Goal: Find contact information: Obtain details needed to contact an individual or organization

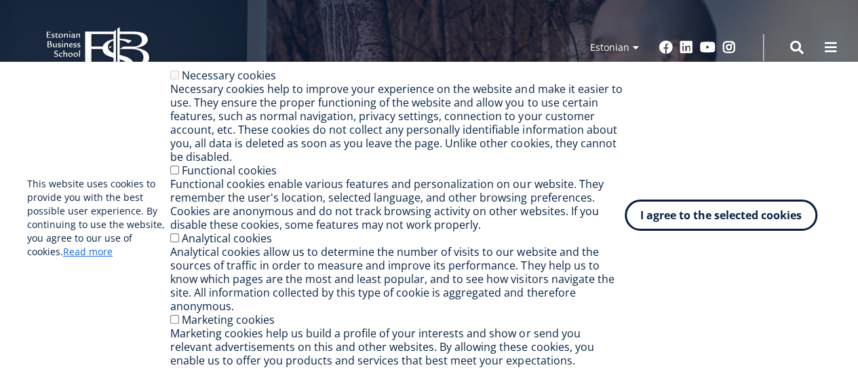
click at [712, 231] on button "I agree to the selected cookies" at bounding box center [721, 214] width 193 height 31
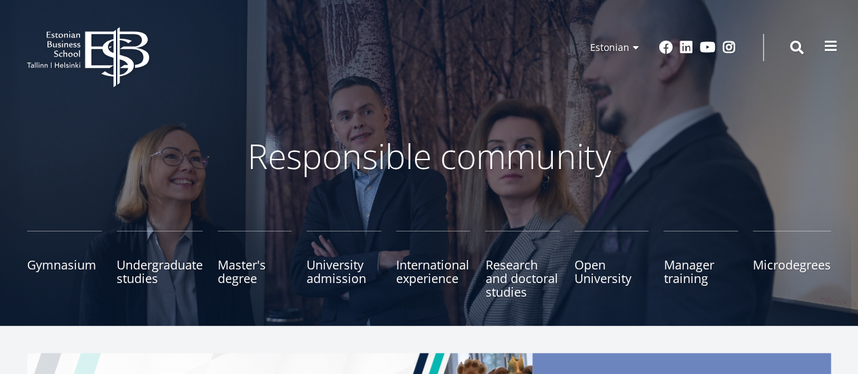
click at [831, 54] on button at bounding box center [830, 46] width 27 height 27
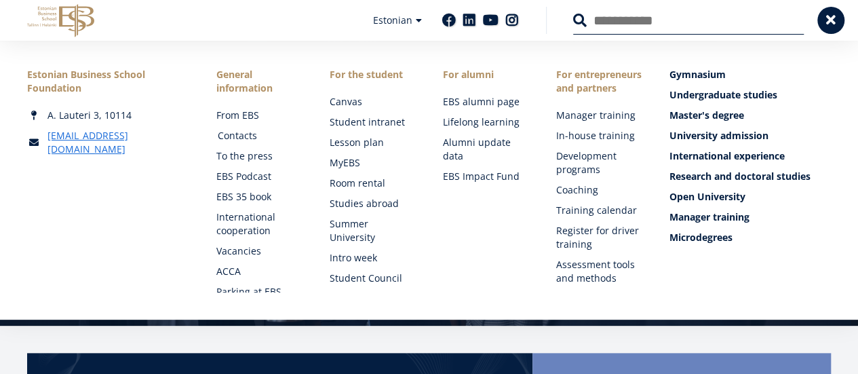
click at [231, 138] on font "Contacts" at bounding box center [237, 135] width 39 height 13
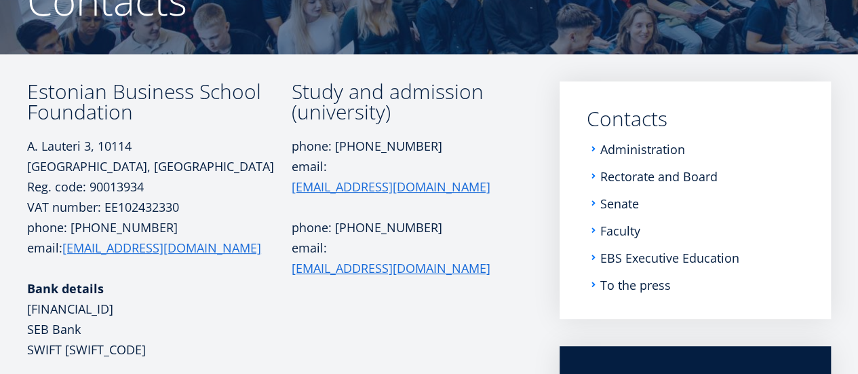
scroll to position [161, 0]
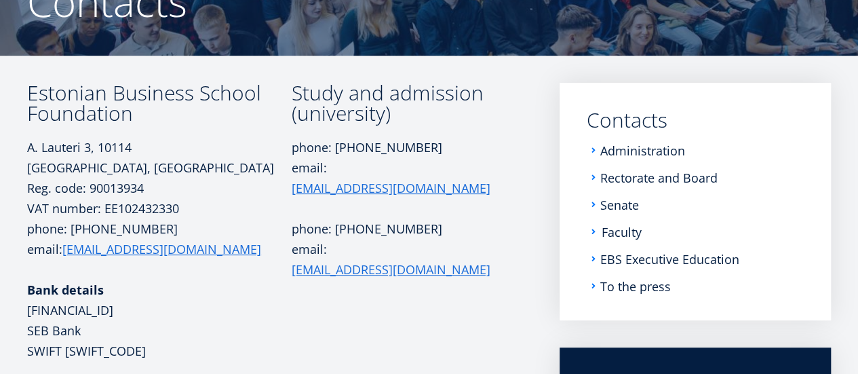
click at [623, 231] on font "Faculty" at bounding box center [622, 232] width 40 height 16
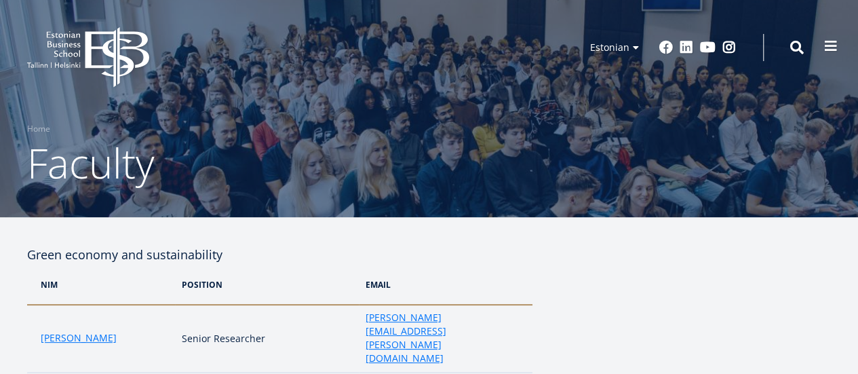
click at [829, 48] on span at bounding box center [831, 46] width 14 height 14
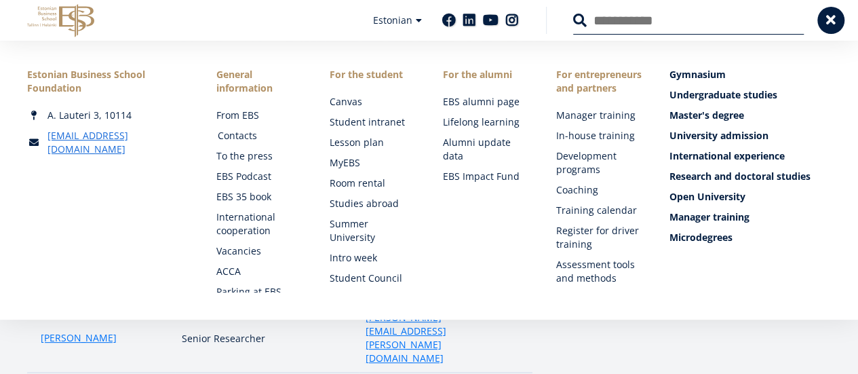
click at [243, 132] on font "Contacts" at bounding box center [237, 135] width 39 height 13
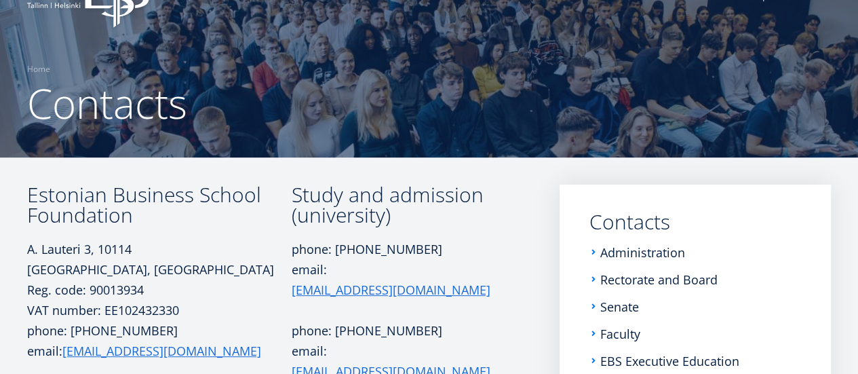
scroll to position [62, 0]
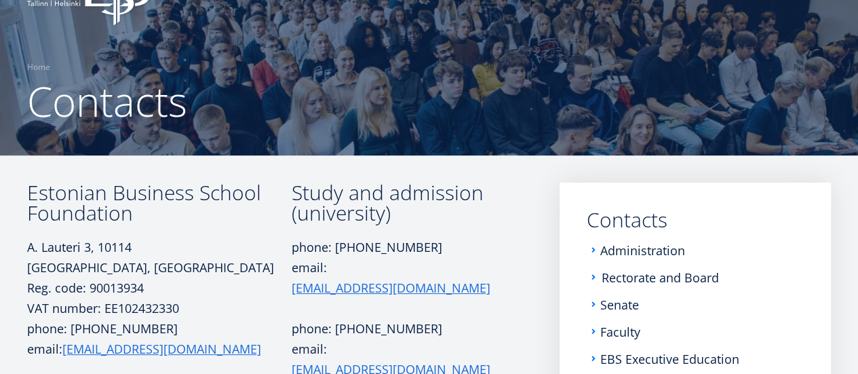
click at [638, 273] on font "Rectorate and Board" at bounding box center [660, 277] width 117 height 16
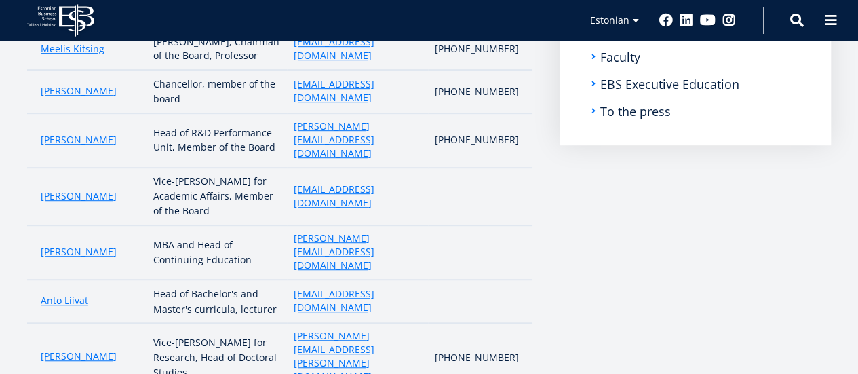
scroll to position [303, 0]
